Goal: Information Seeking & Learning: Understand process/instructions

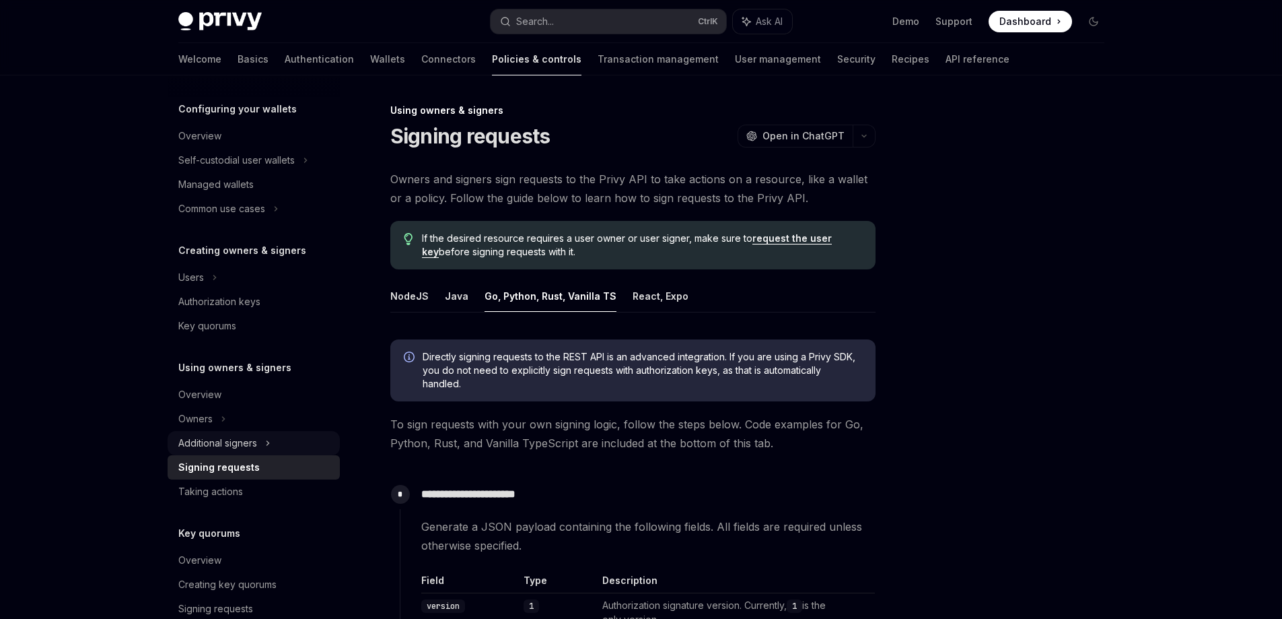
click at [258, 438] on div "Additional signers" at bounding box center [254, 443] width 172 height 24
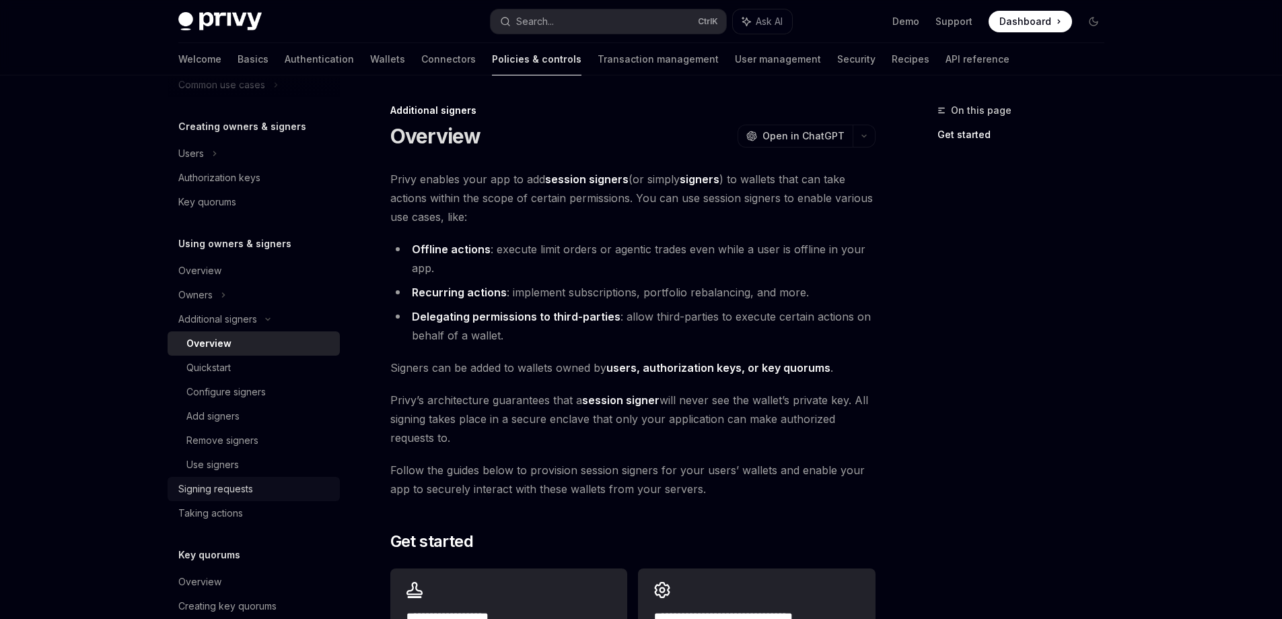
scroll to position [269, 0]
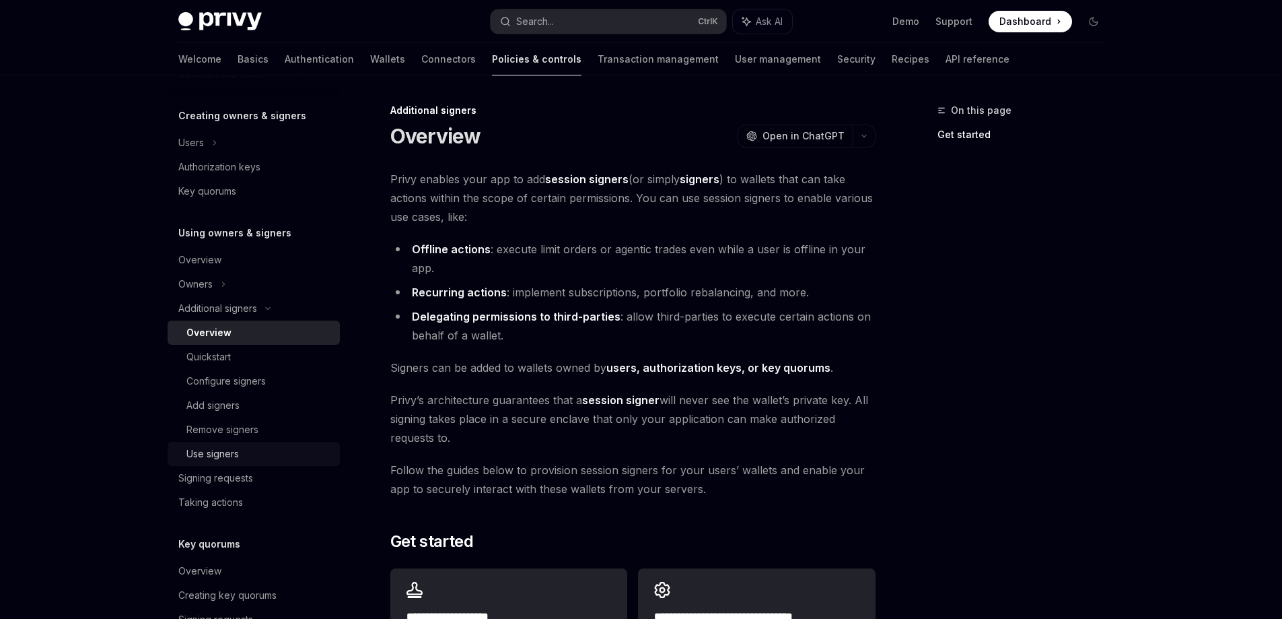
click at [243, 449] on div "Use signers" at bounding box center [258, 454] width 145 height 16
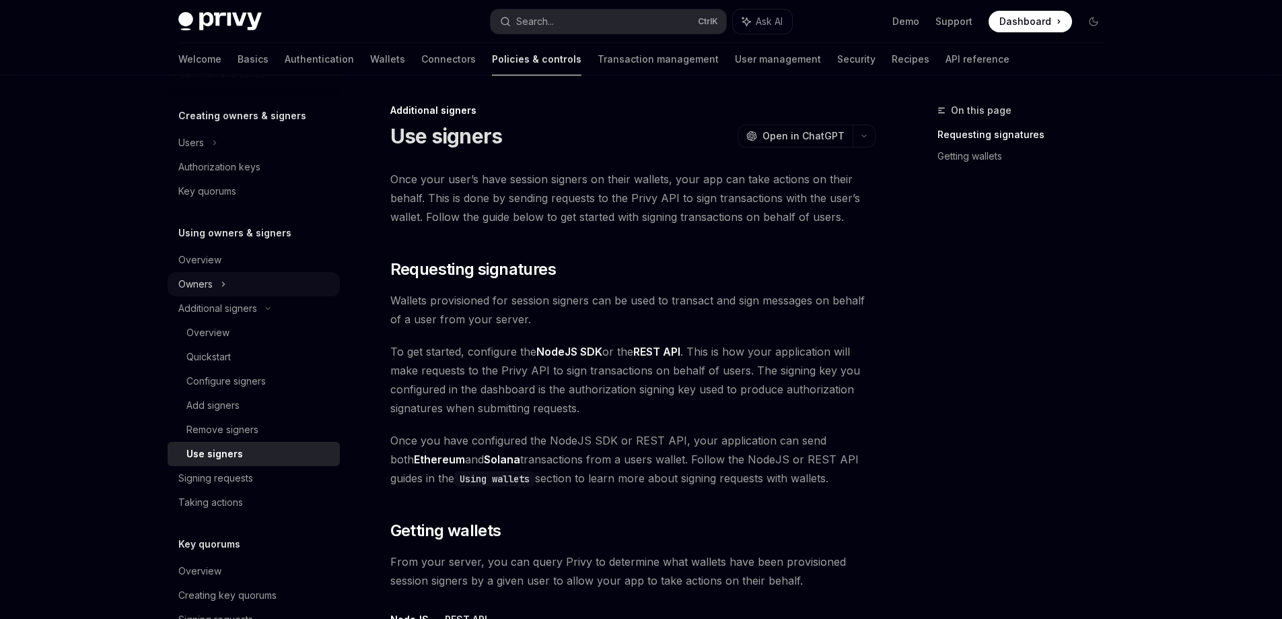
click at [238, 287] on div "Owners" at bounding box center [254, 284] width 172 height 24
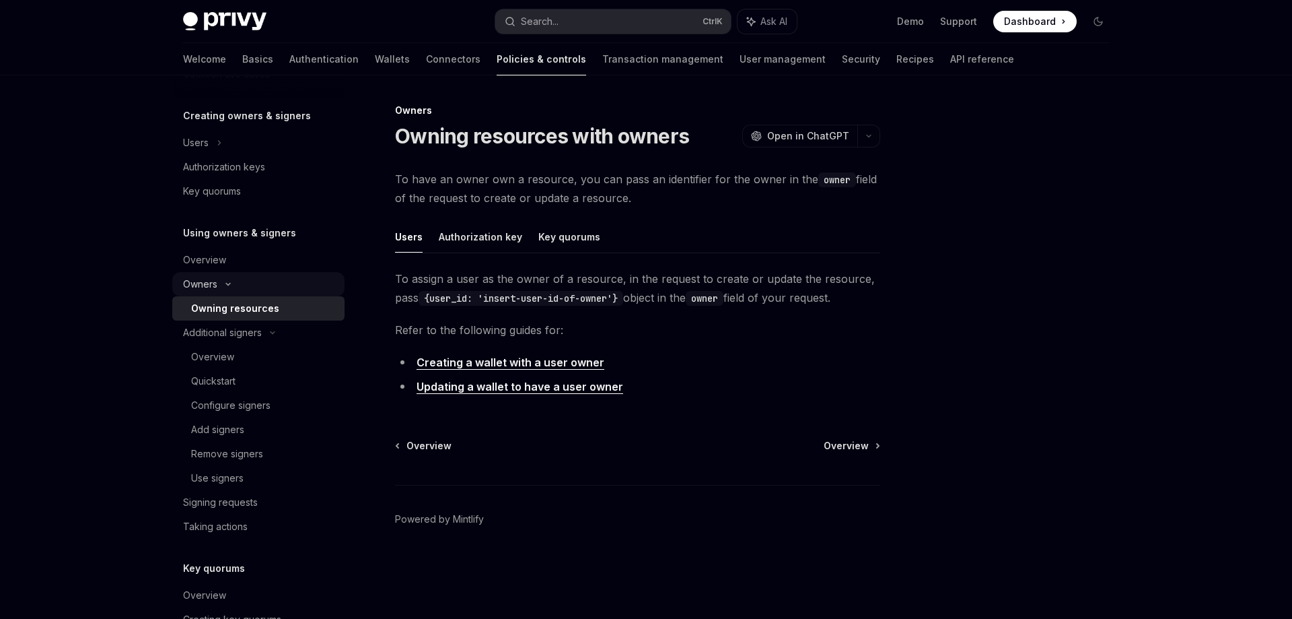
click at [221, 285] on icon at bounding box center [228, 283] width 16 height 5
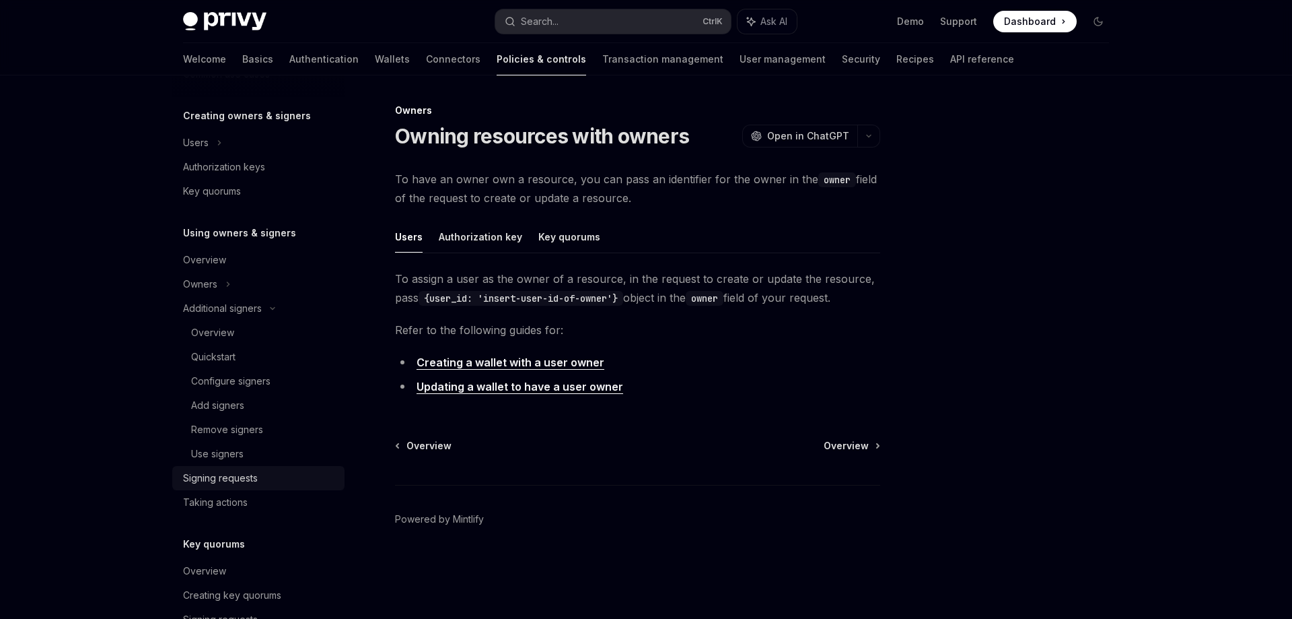
click at [233, 479] on div "Signing requests" at bounding box center [220, 478] width 75 height 16
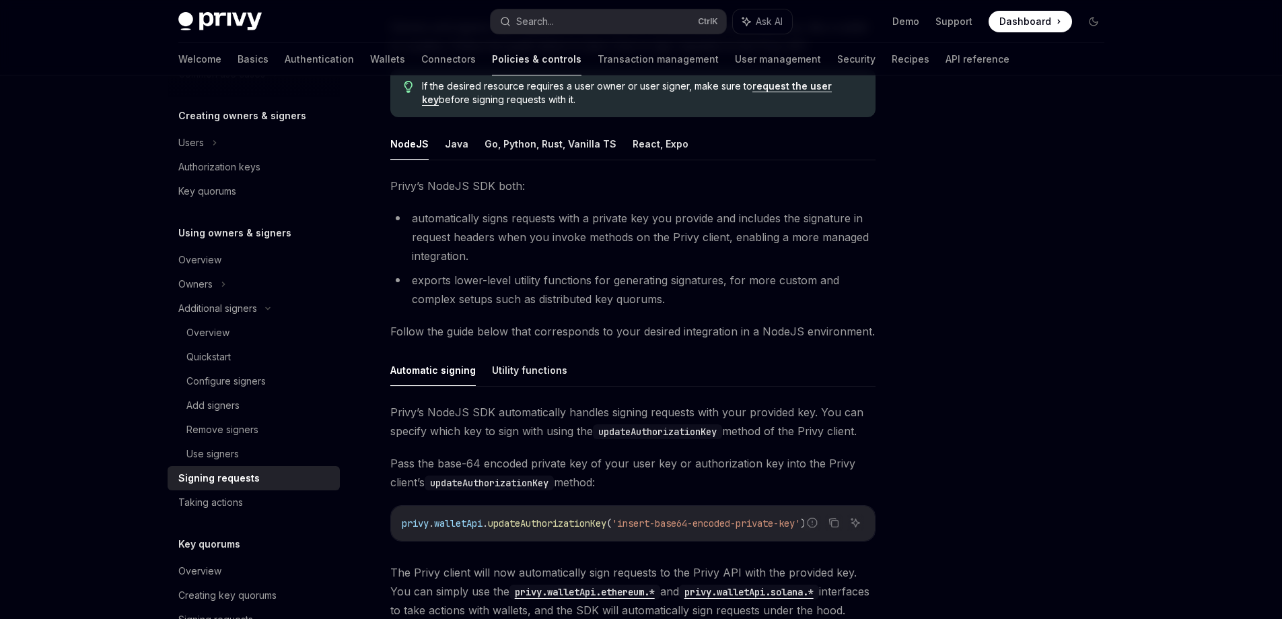
scroll to position [269, 0]
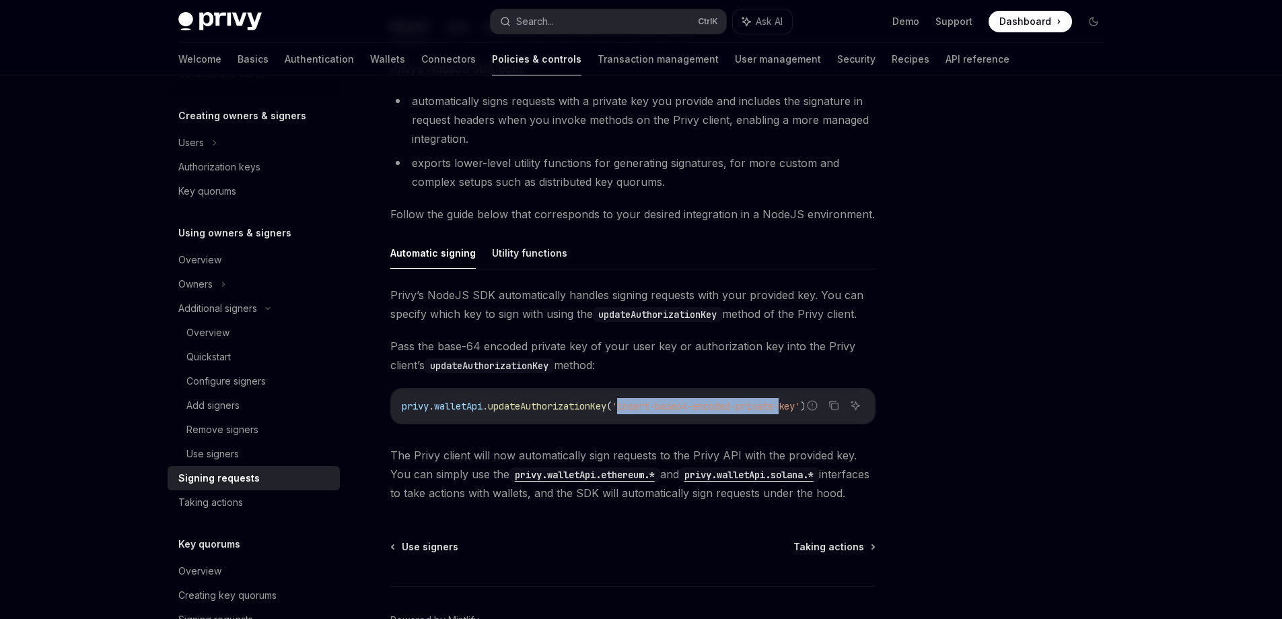
drag, startPoint x: 630, startPoint y: 407, endPoint x: 798, endPoint y: 403, distance: 168.3
click at [798, 403] on span "'insert-base64-encoded-private-key'" at bounding box center [706, 406] width 188 height 12
click at [813, 405] on icon "Report incorrect code" at bounding box center [812, 405] width 11 height 11
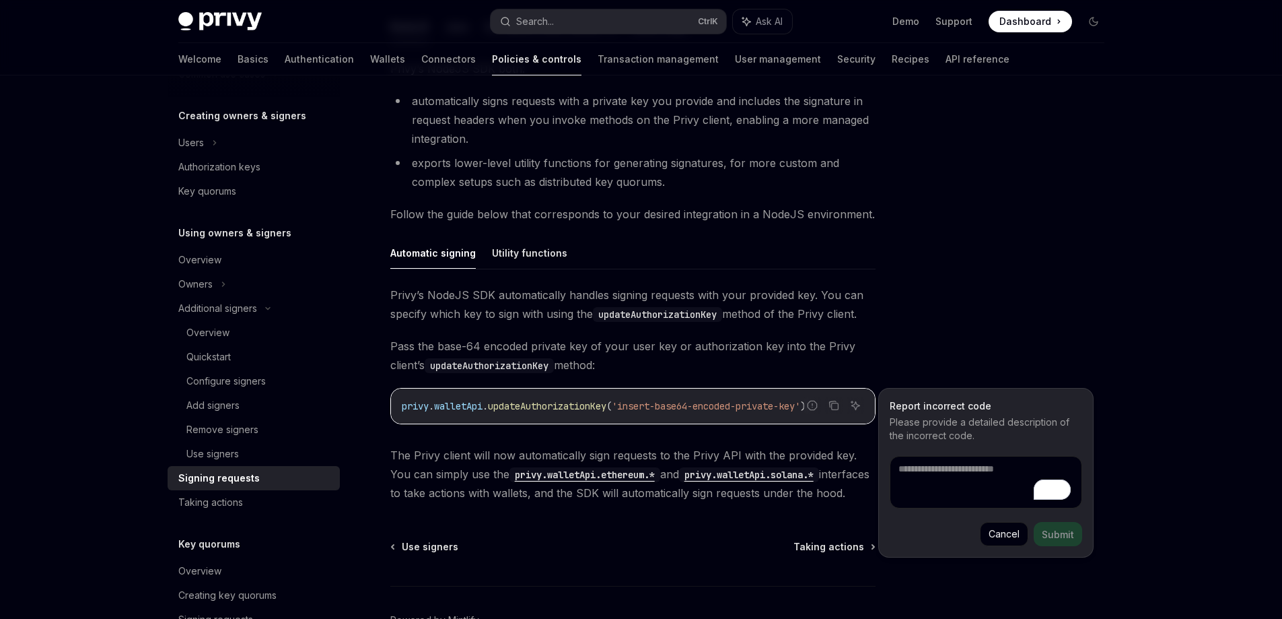
click at [715, 380] on div "Privy’s NodeJS SDK automatically handles signing requests with your provided ke…" at bounding box center [632, 393] width 485 height 217
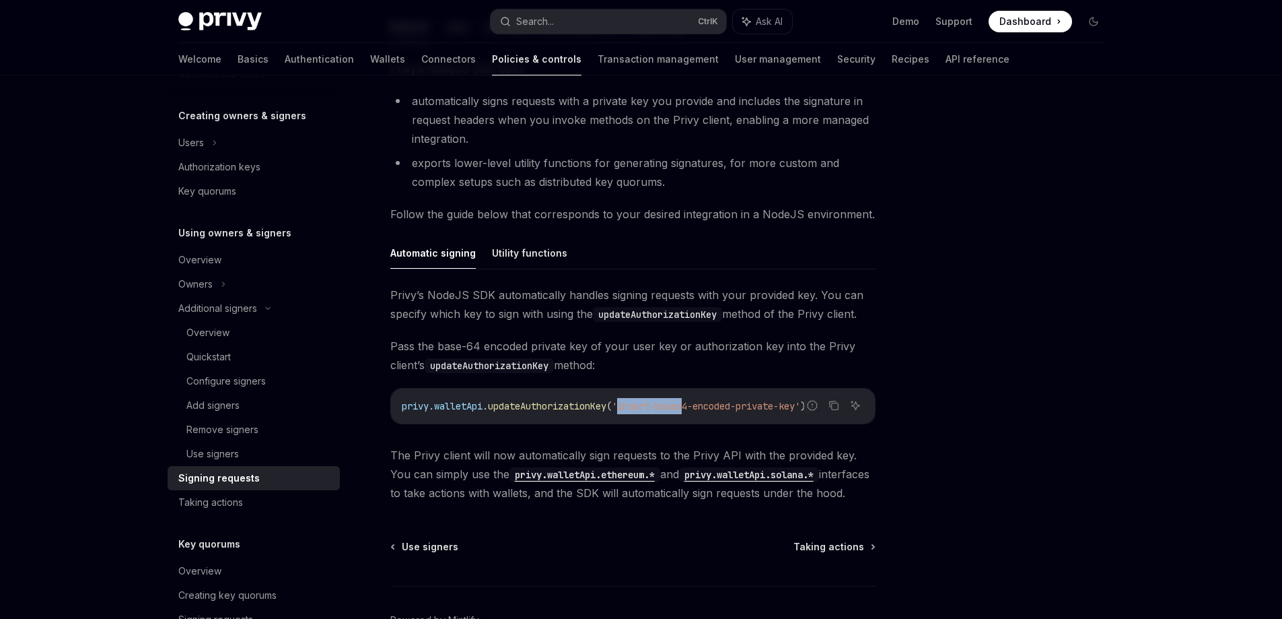
drag, startPoint x: 629, startPoint y: 407, endPoint x: 693, endPoint y: 405, distance: 63.3
click at [695, 405] on span "'insert-base64-encoded-private-key'" at bounding box center [706, 406] width 188 height 12
click at [530, 254] on button "Utility functions" at bounding box center [529, 253] width 75 height 32
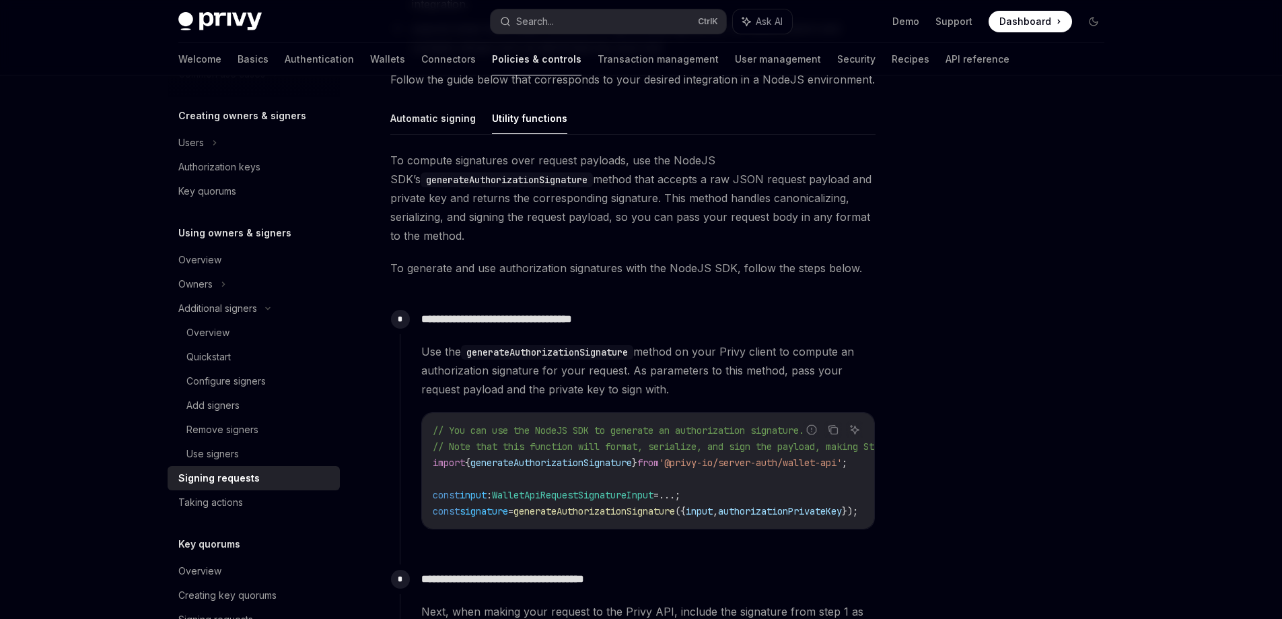
scroll to position [269, 0]
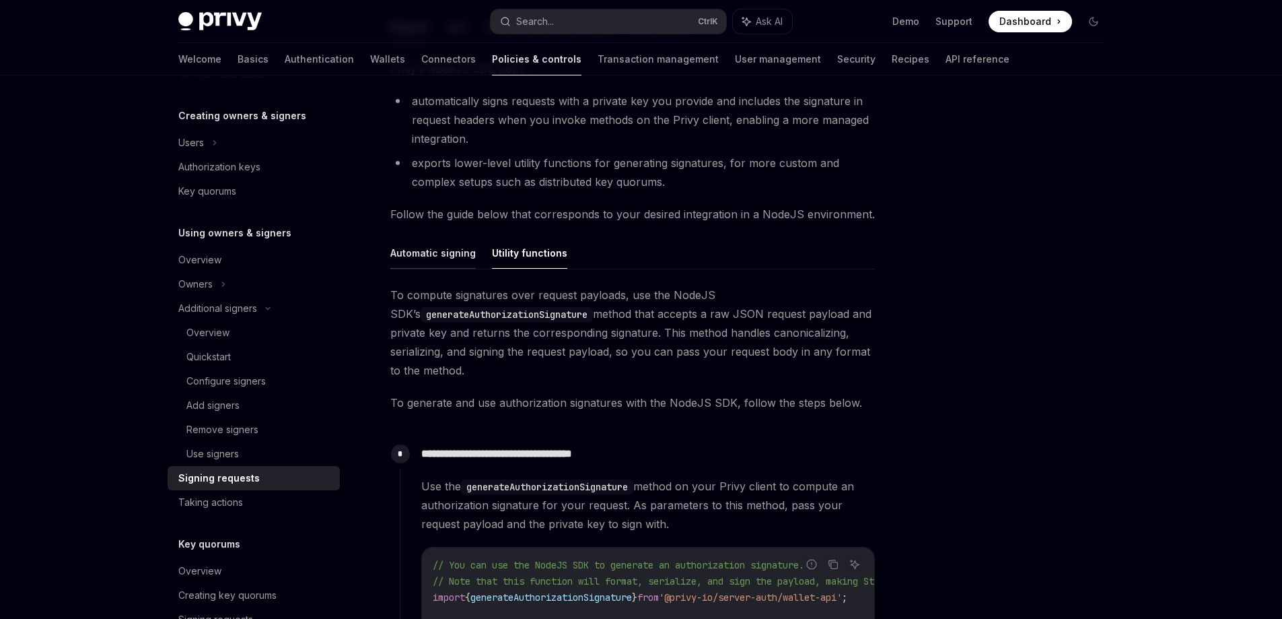
click at [447, 252] on button "Automatic signing" at bounding box center [432, 253] width 85 height 32
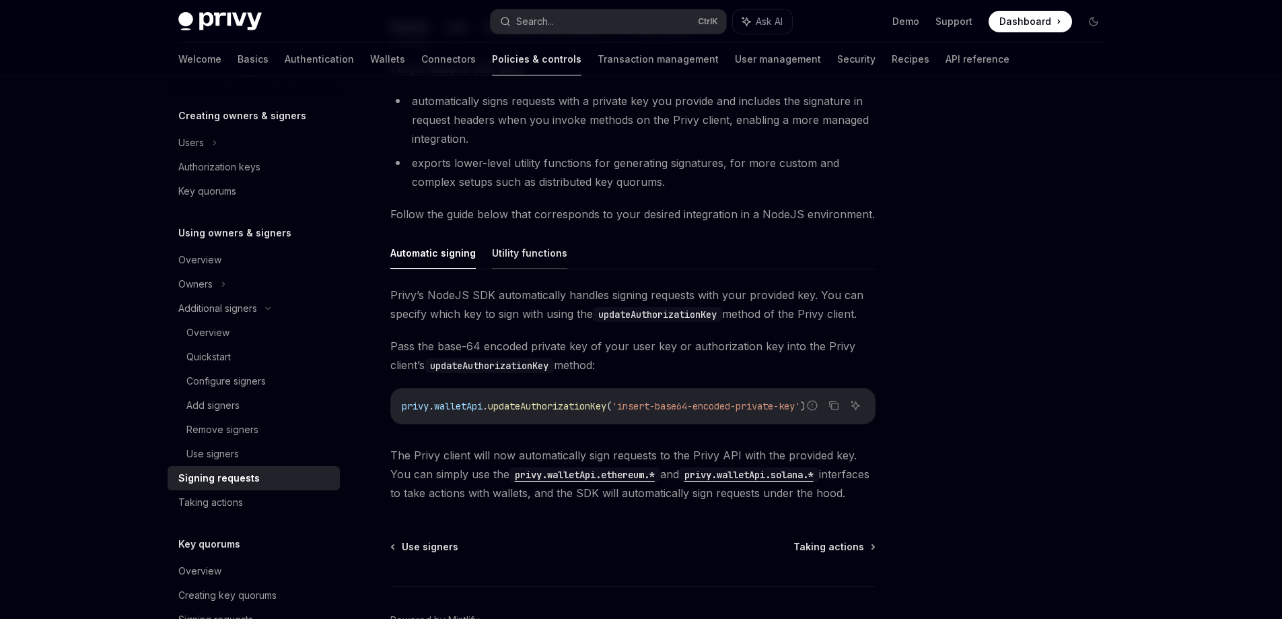
click at [514, 252] on button "Utility functions" at bounding box center [529, 253] width 75 height 32
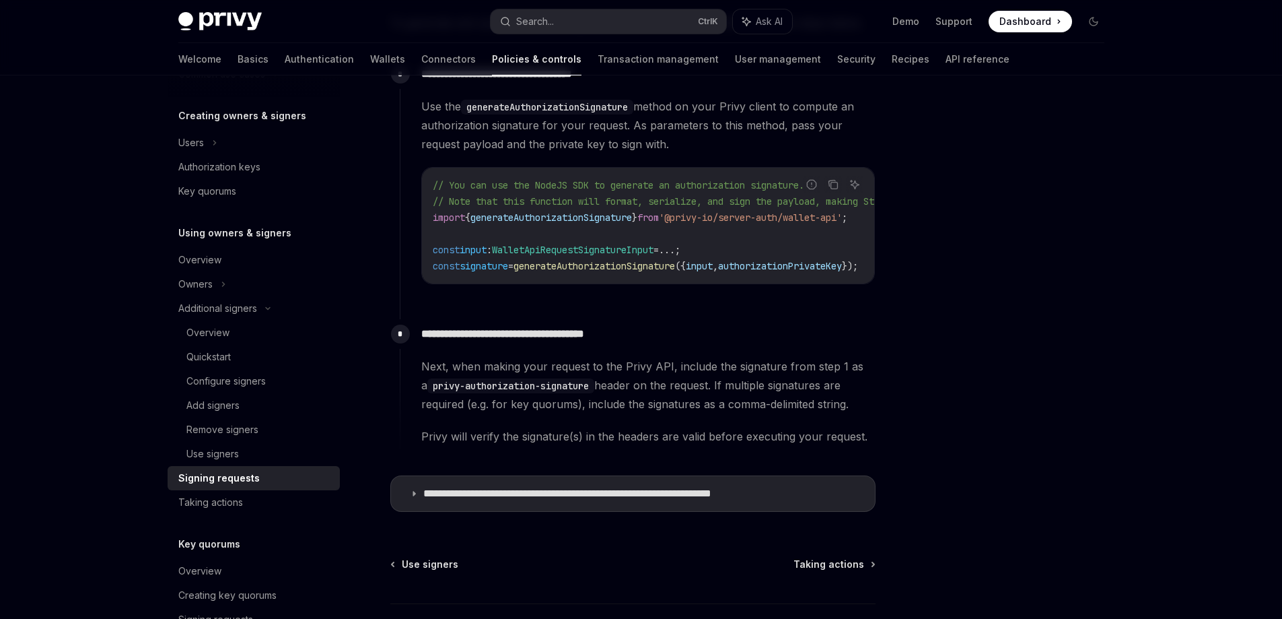
scroll to position [673, 0]
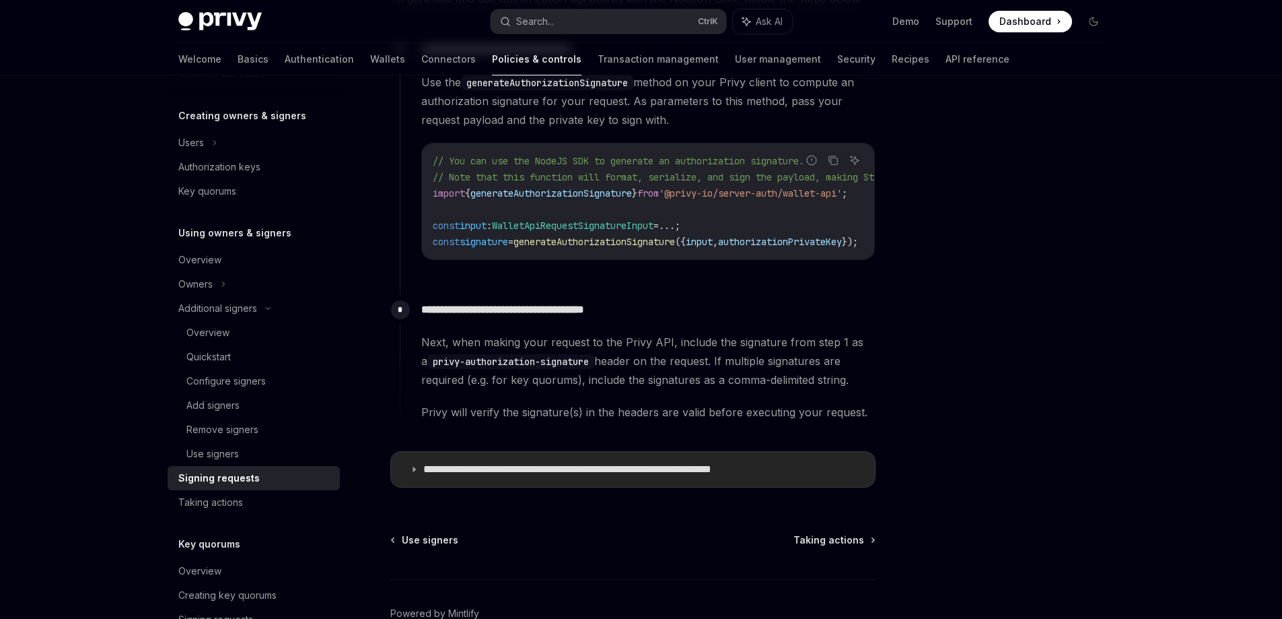
click at [549, 476] on p "**********" at bounding box center [611, 468] width 376 height 13
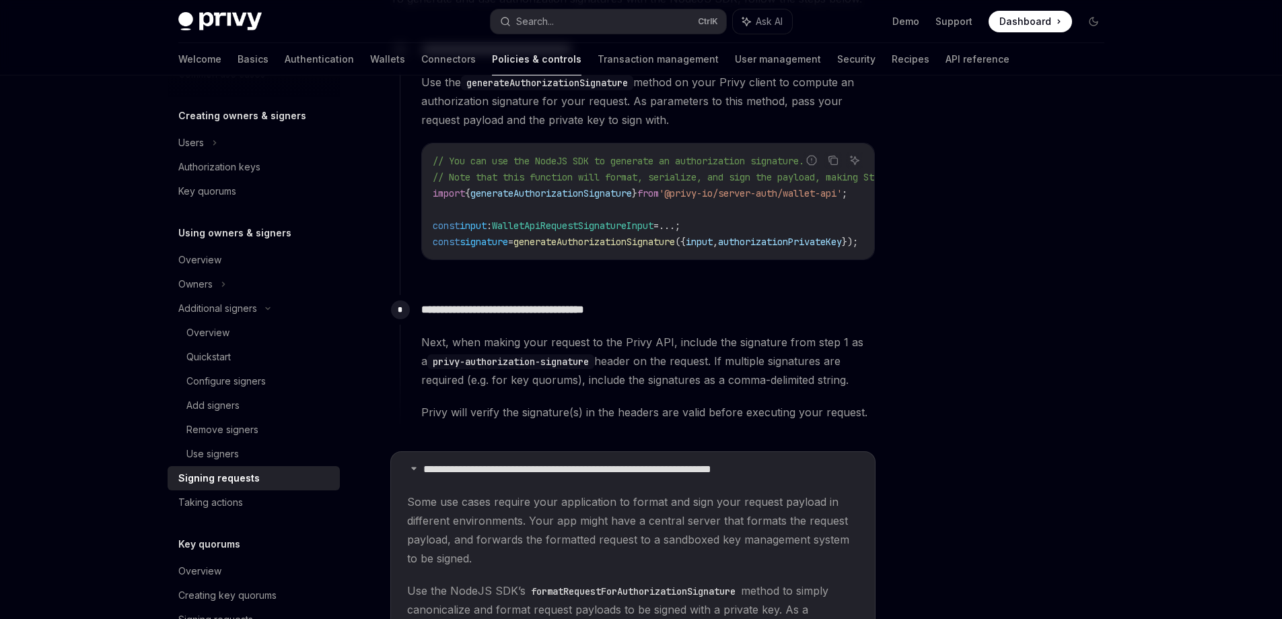
scroll to position [875, 0]
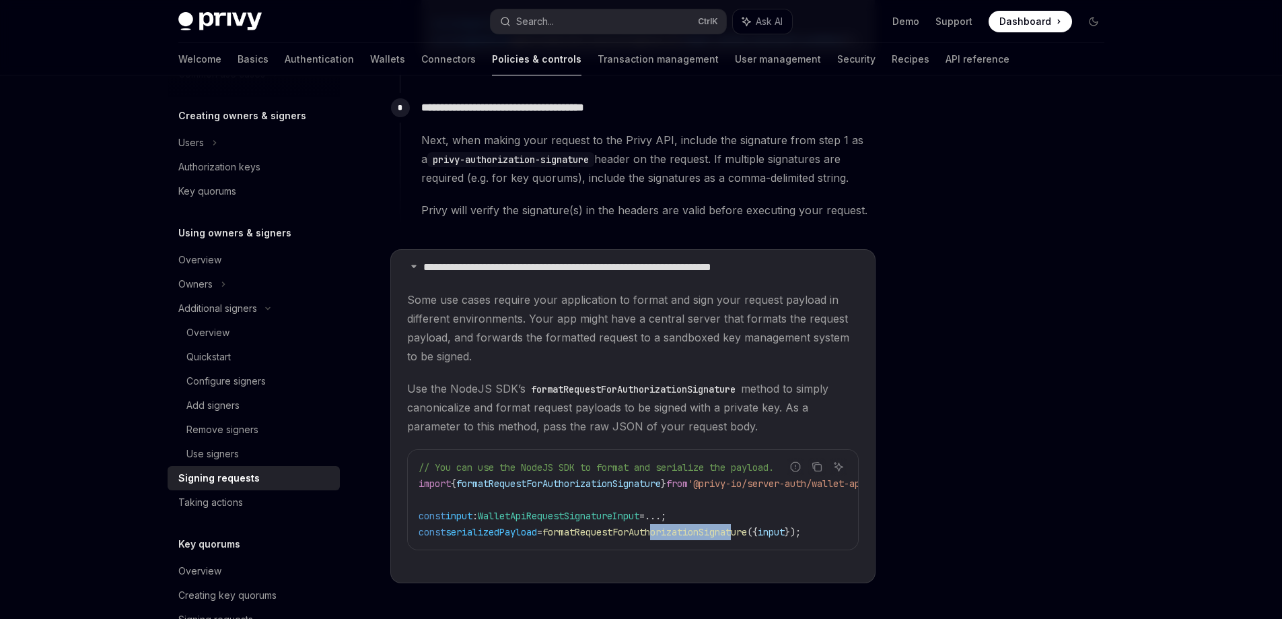
drag, startPoint x: 673, startPoint y: 553, endPoint x: 755, endPoint y: 563, distance: 82.7
click at [755, 563] on children "Some use cases require your application to format and sign your request payload…" at bounding box center [633, 430] width 452 height 281
drag, startPoint x: 764, startPoint y: 560, endPoint x: 778, endPoint y: 553, distance: 15.7
click at [808, 550] on div "Report incorrect code Copy Ask AI // You can use the NodeJS SDK to format and s…" at bounding box center [633, 499] width 452 height 101
drag, startPoint x: 751, startPoint y: 560, endPoint x: 801, endPoint y: 561, distance: 50.5
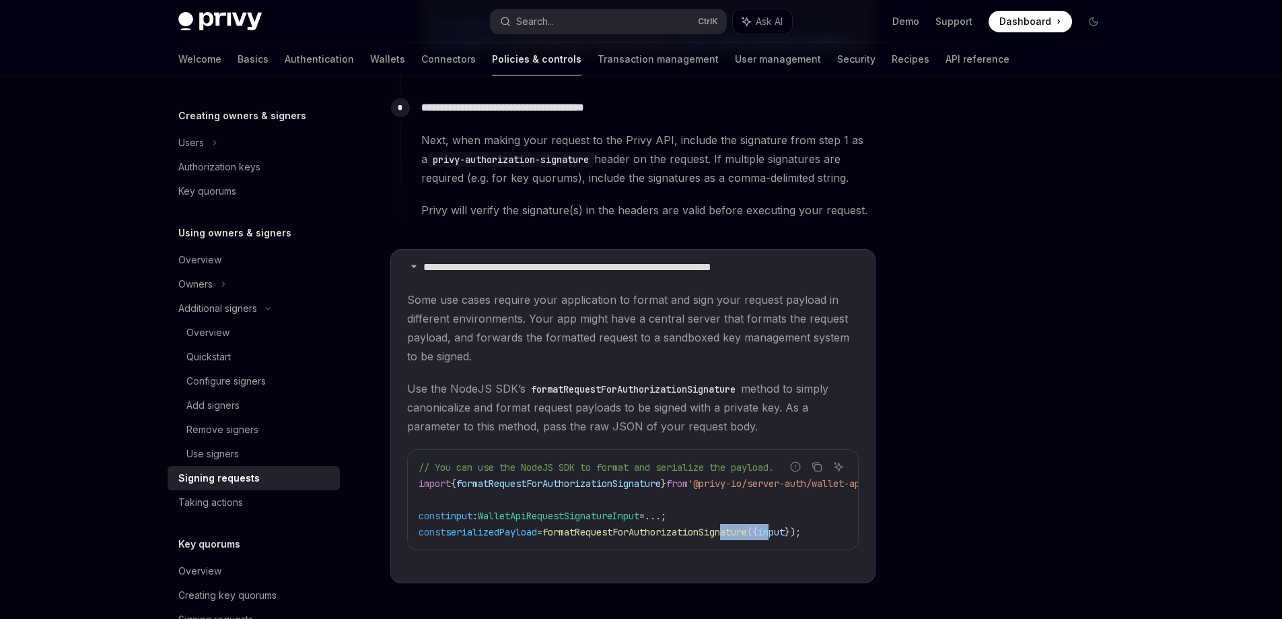
click at [801, 561] on children "Some use cases require your application to format and sign your request payload…" at bounding box center [633, 430] width 452 height 281
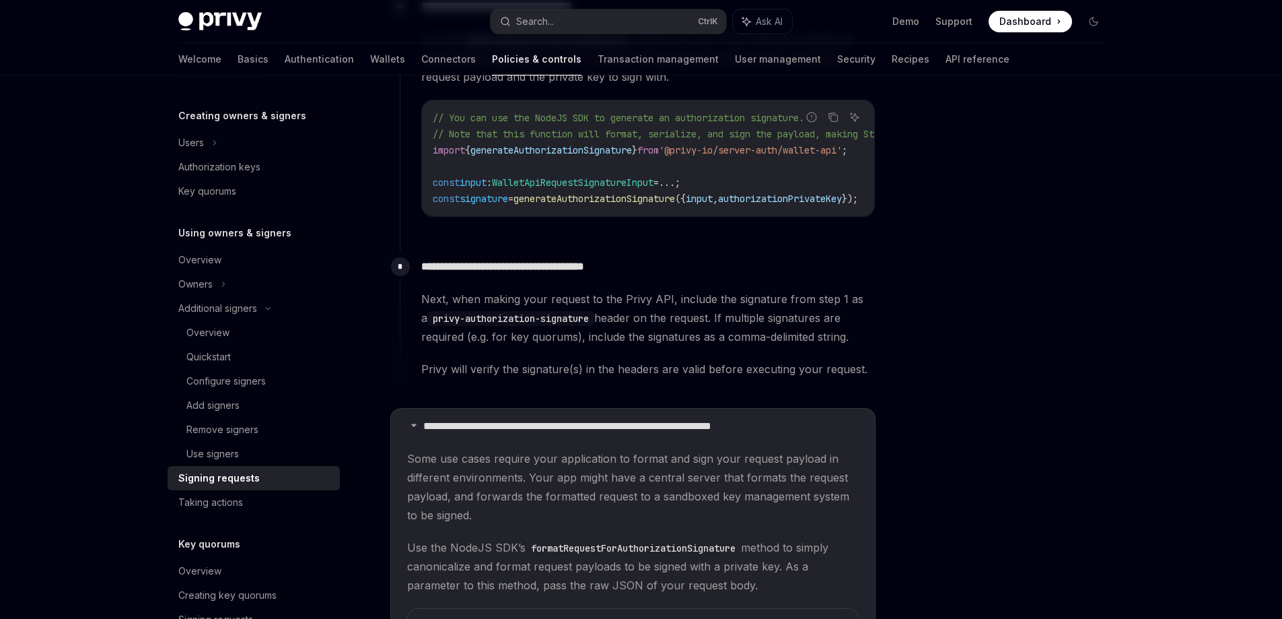
scroll to position [740, 0]
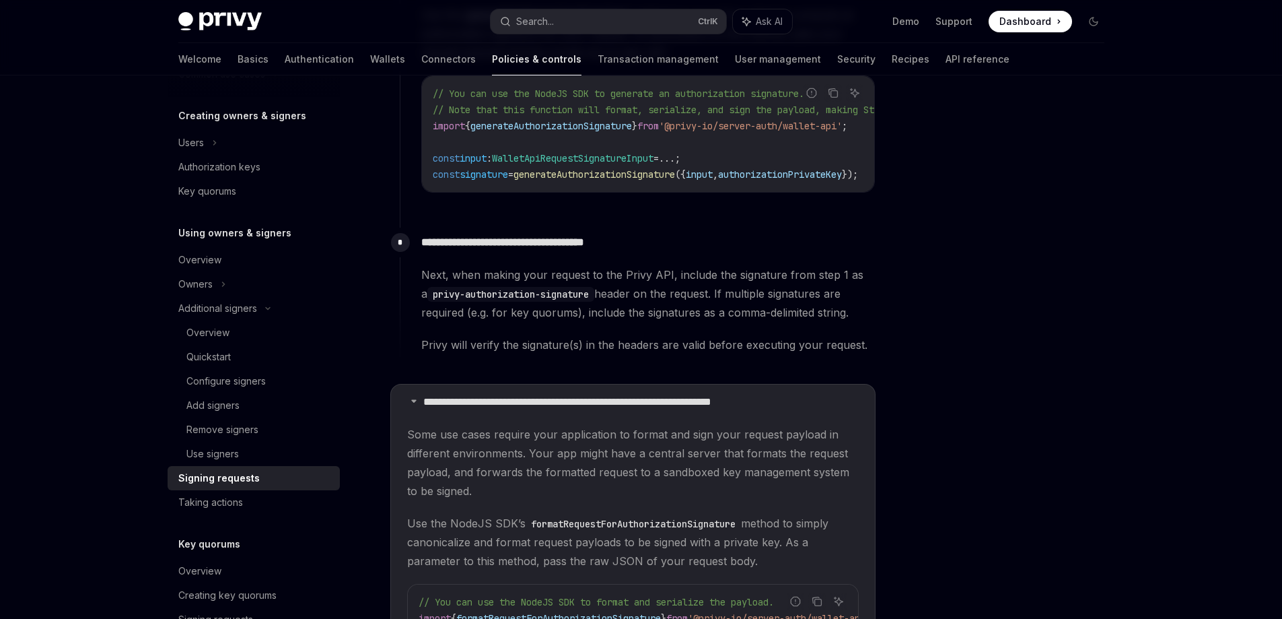
click at [95, 347] on div "Privy Docs home page Search... Ctrl K Ask AI Demo Support Dashboard Dashboard S…" at bounding box center [641, 93] width 1282 height 1666
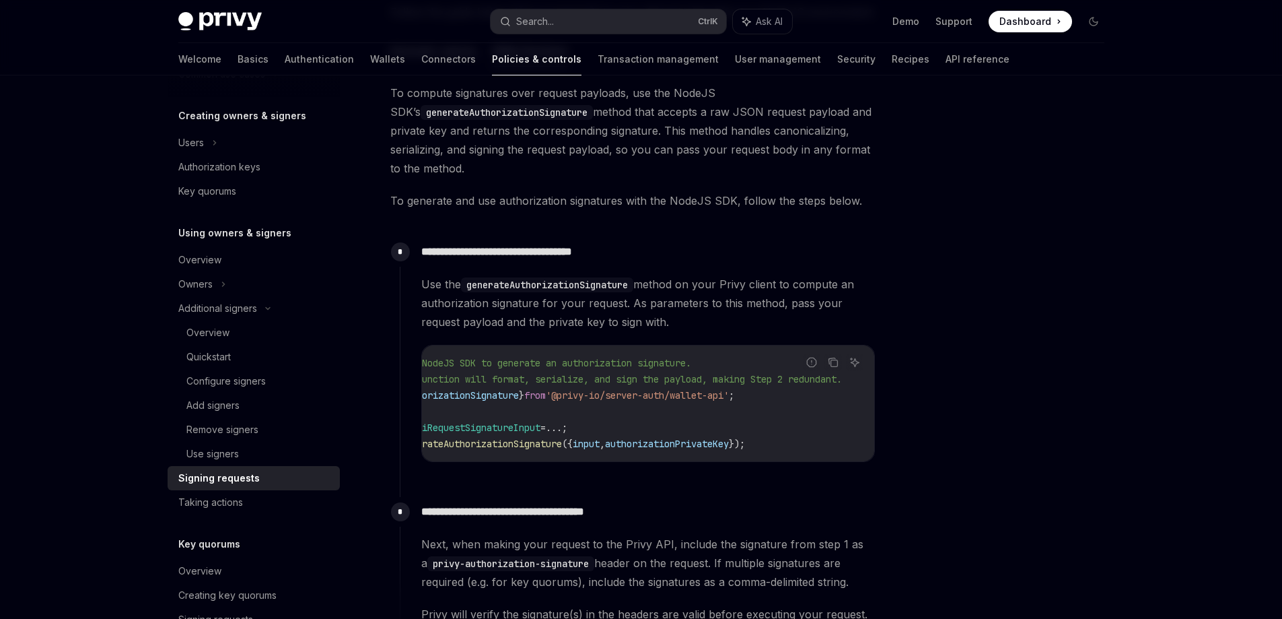
scroll to position [0, 0]
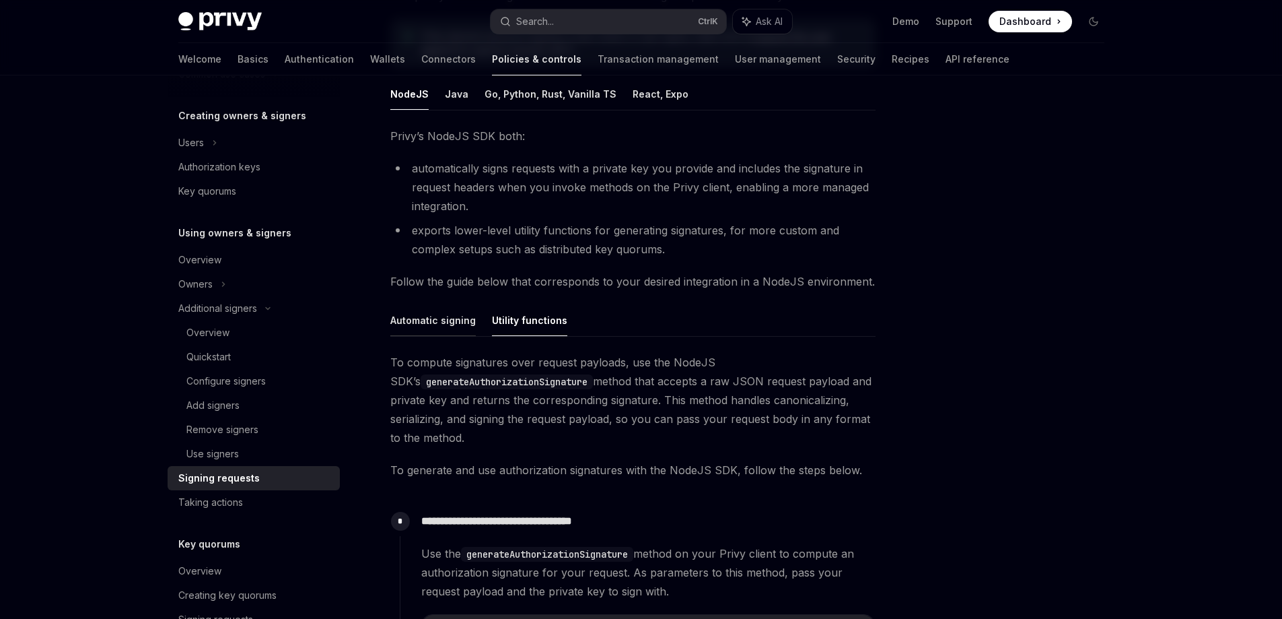
click at [442, 331] on button "Automatic signing" at bounding box center [432, 320] width 85 height 32
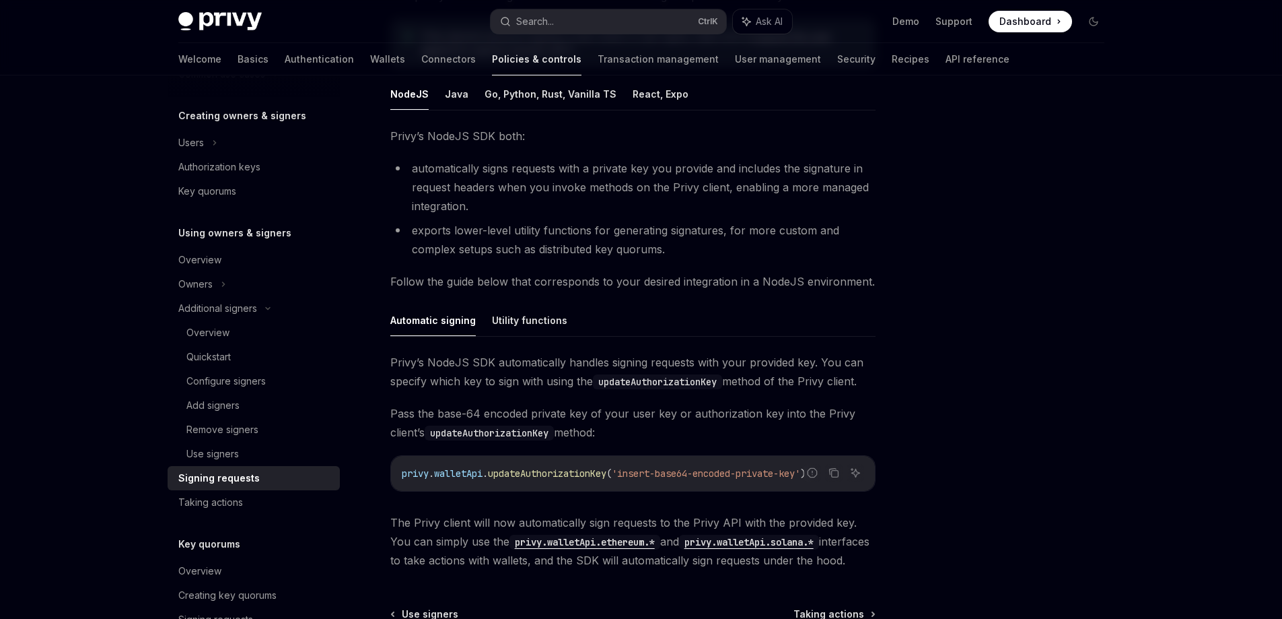
type textarea "*"
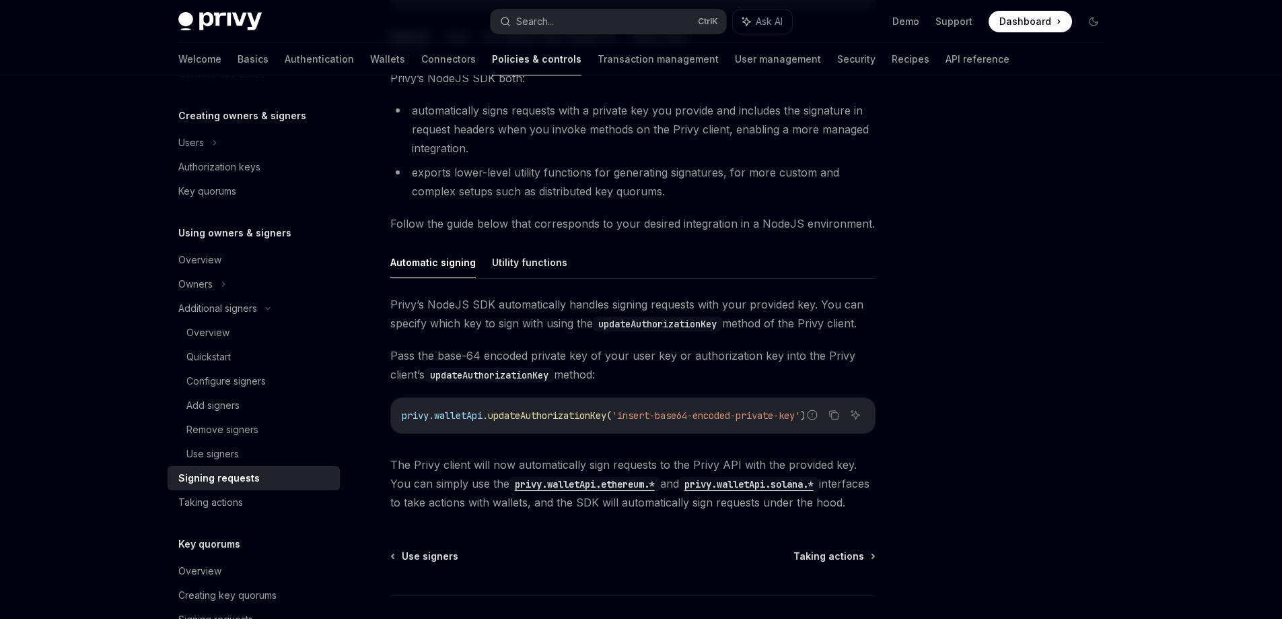
scroll to position [353, 0]
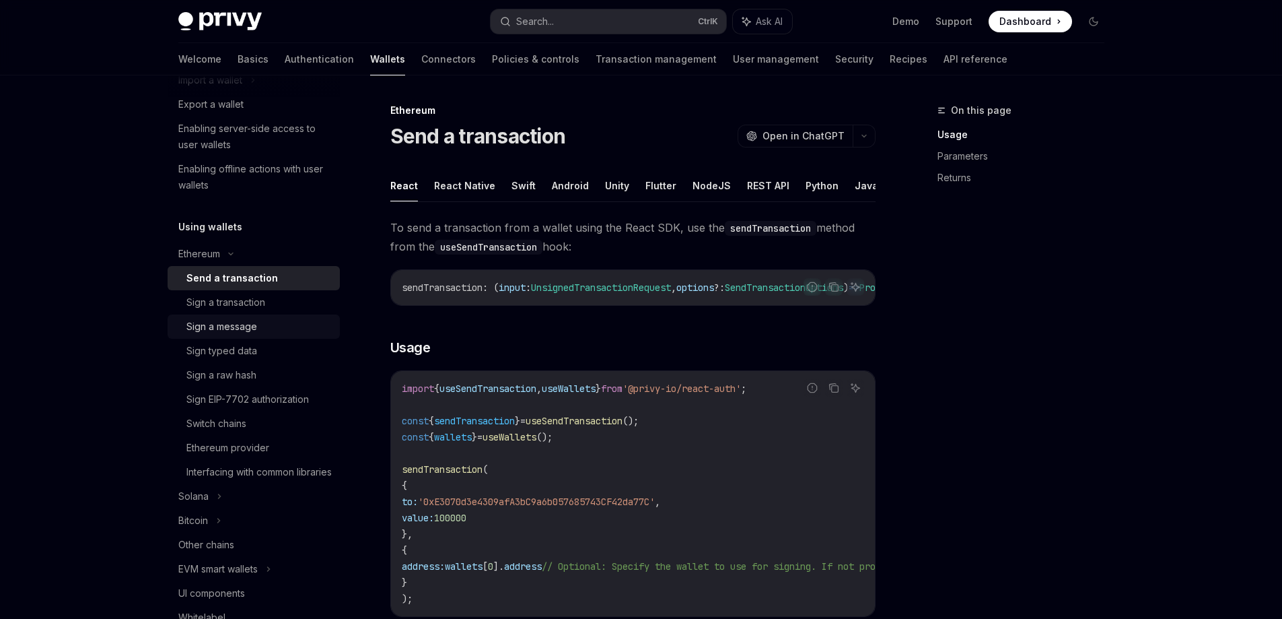
scroll to position [202, 0]
click at [269, 374] on div "Sign a raw hash" at bounding box center [258, 374] width 145 height 16
type textarea "*"
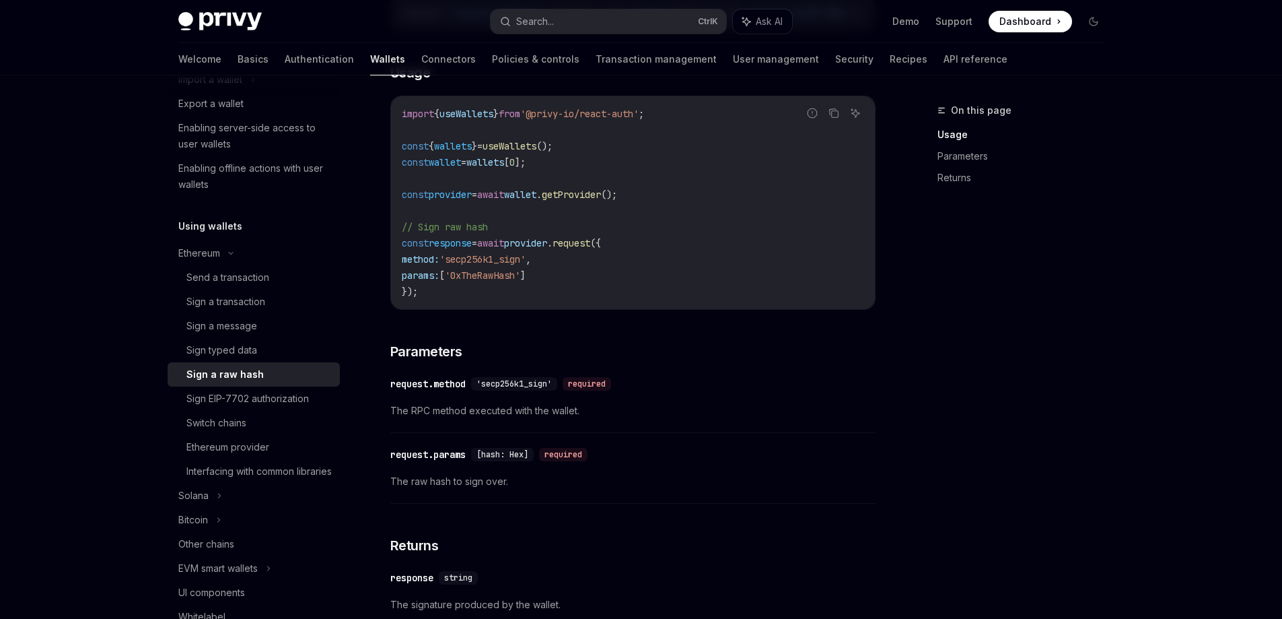
scroll to position [337, 0]
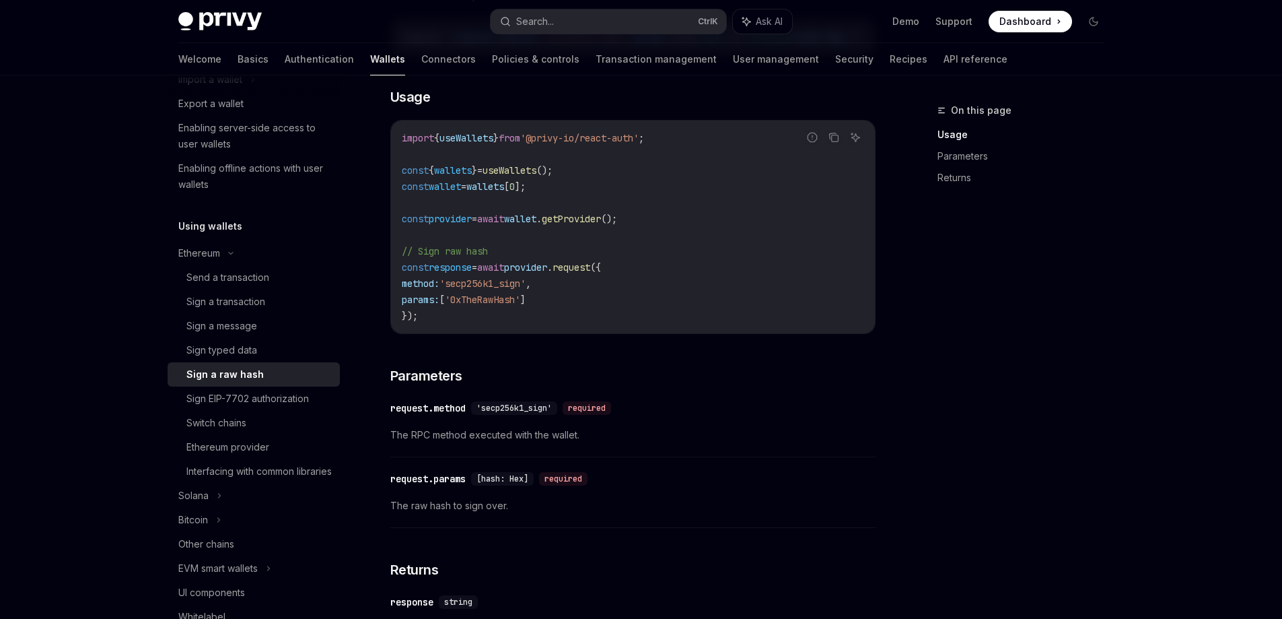
click at [499, 289] on span "'secp256k1_sign'" at bounding box center [483, 283] width 86 height 12
copy span "secp256k1_sign"
